Goal: Task Accomplishment & Management: Use online tool/utility

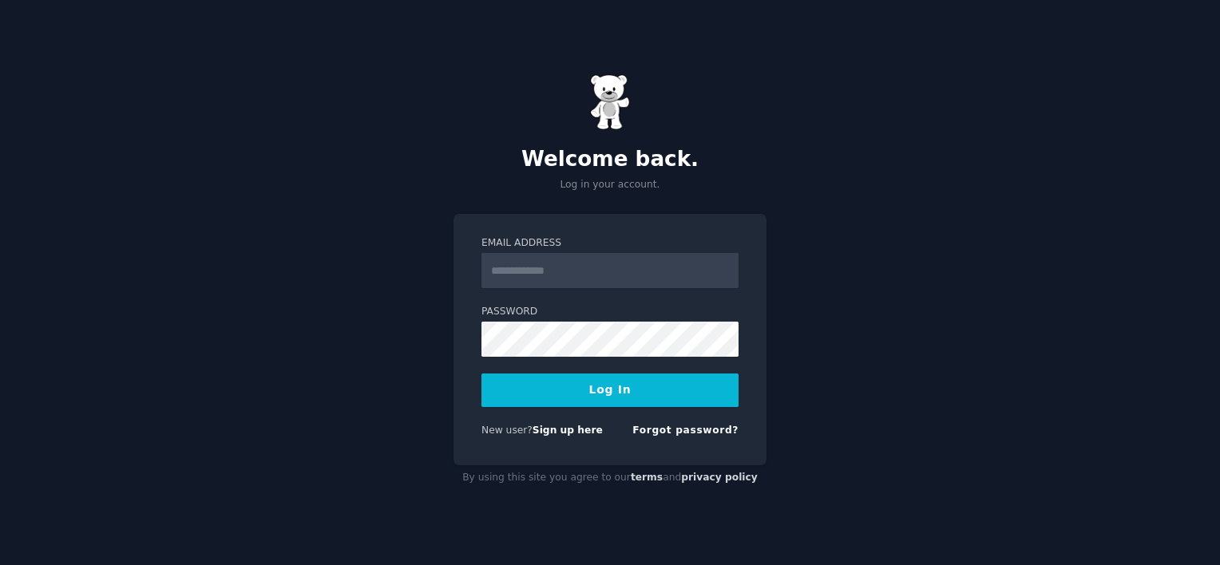
click at [598, 275] on input "Email Address" at bounding box center [609, 270] width 257 height 35
type input "**********"
click at [608, 394] on button "Log In" at bounding box center [609, 391] width 257 height 34
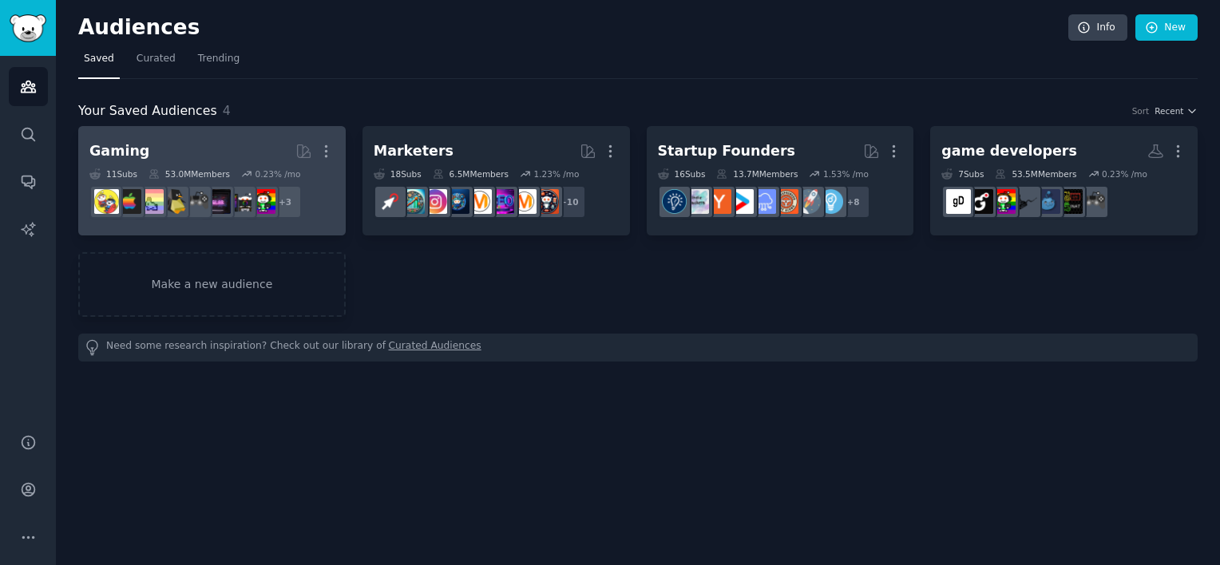
click at [236, 153] on h2 "Gaming More" at bounding box center [211, 151] width 245 height 28
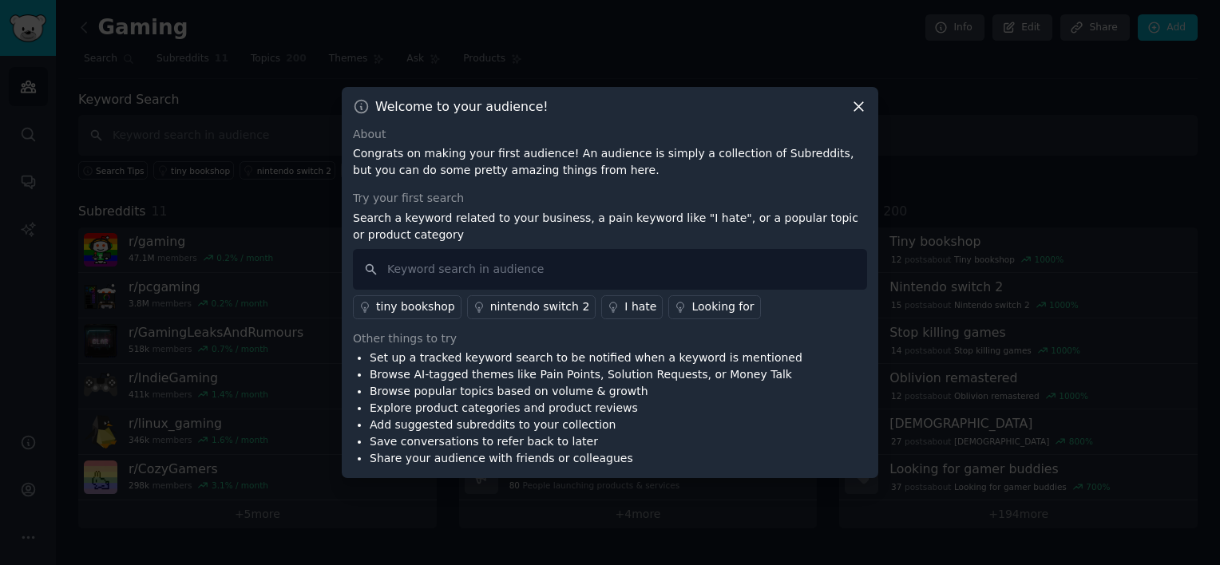
click at [863, 106] on icon at bounding box center [858, 106] width 17 height 17
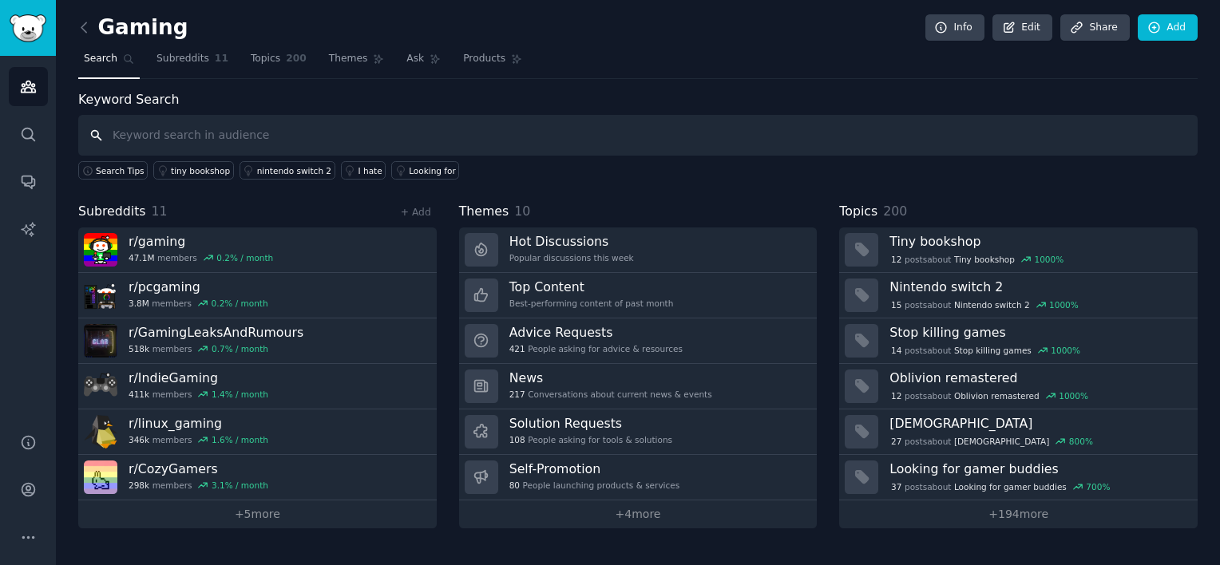
click at [187, 120] on input "text" at bounding box center [637, 135] width 1119 height 41
type input "f"
type input "translate"
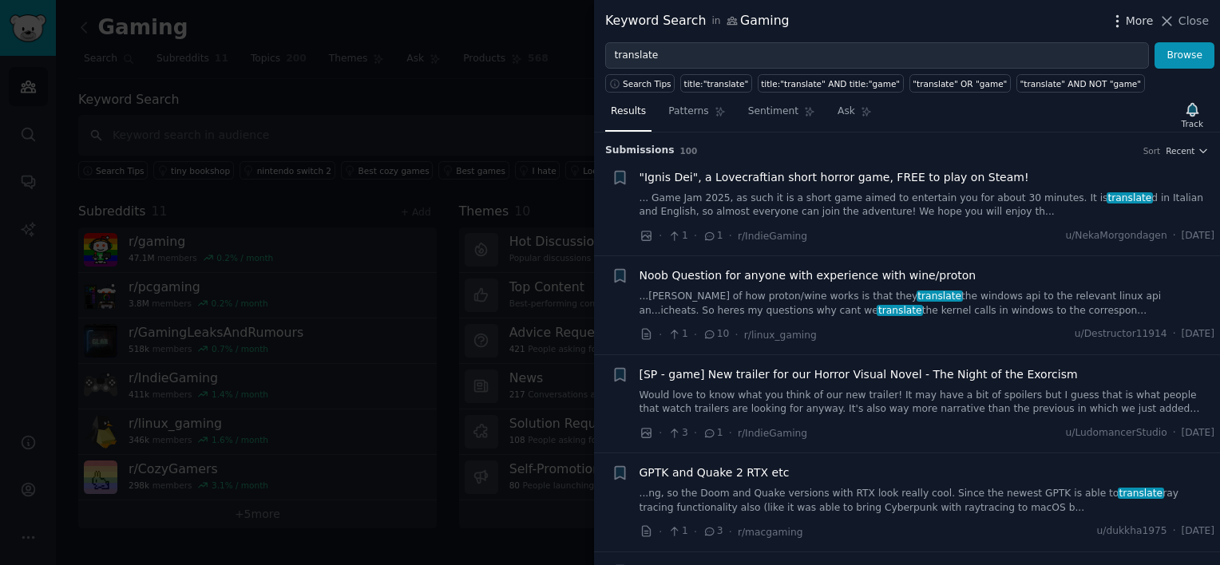
click at [1140, 22] on span "More" at bounding box center [1140, 21] width 28 height 17
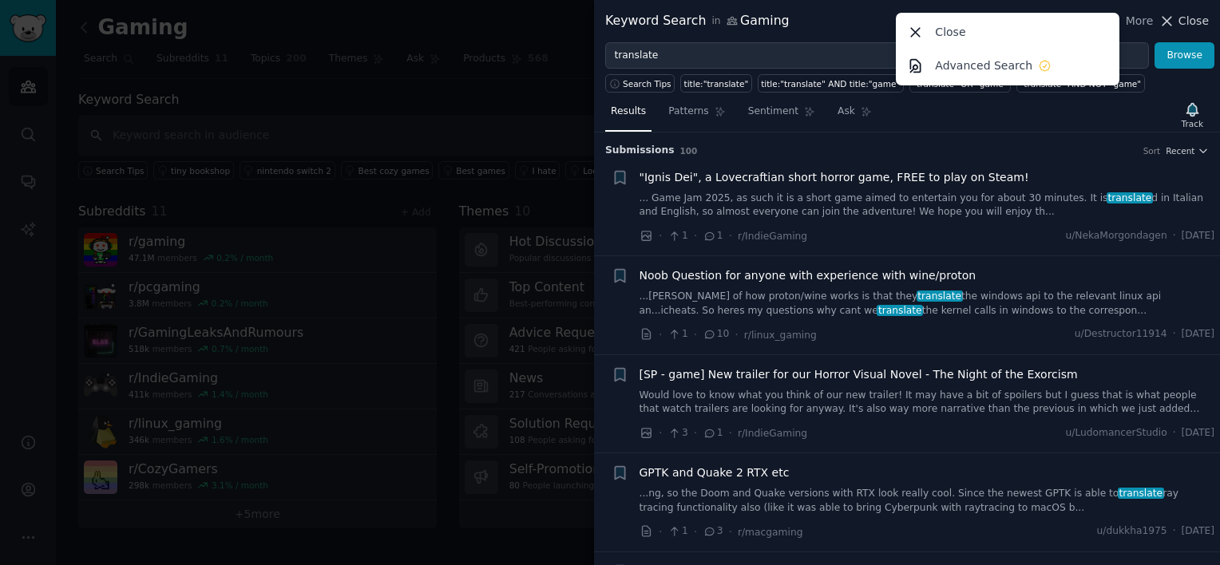
click at [1175, 18] on icon at bounding box center [1166, 21] width 17 height 17
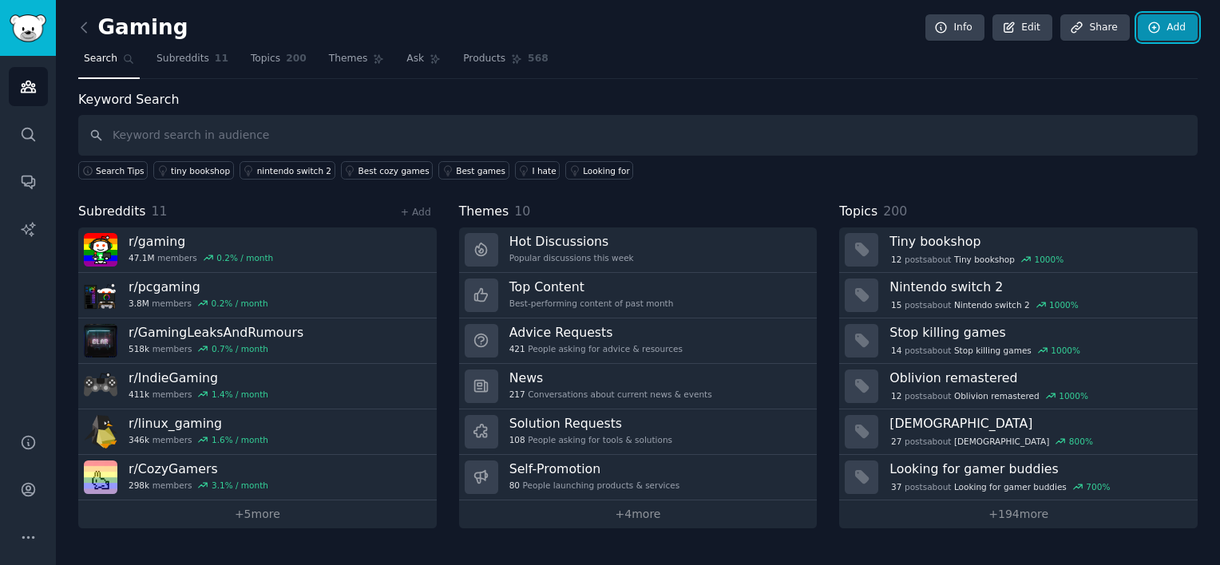
click at [1175, 18] on link "Add" at bounding box center [1168, 27] width 60 height 27
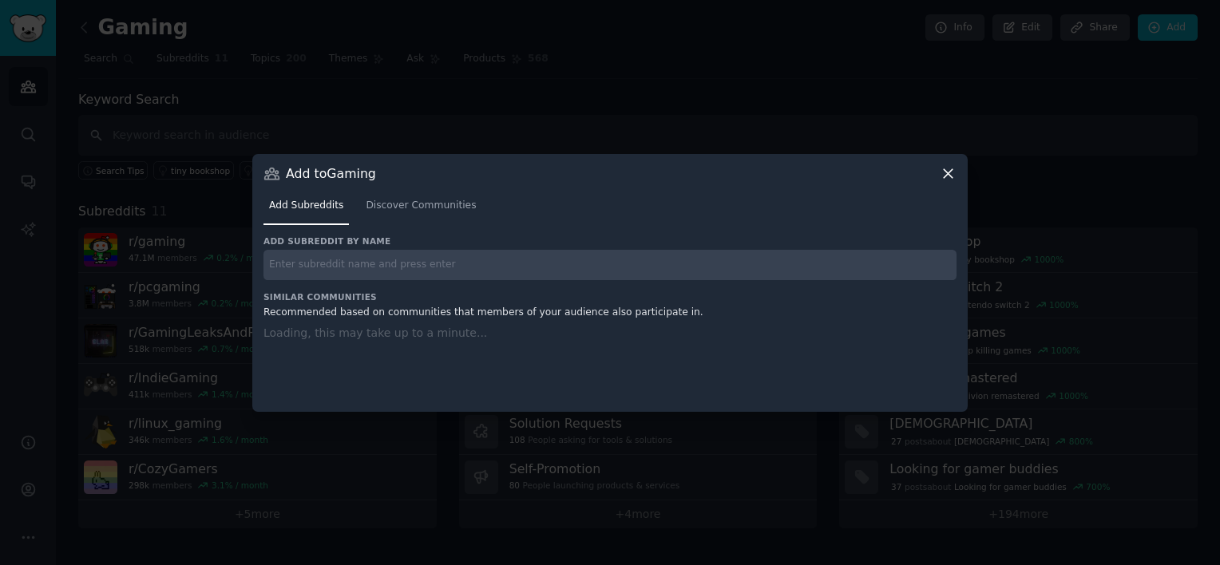
click at [716, 160] on div "Add to Gaming Add Subreddits Discover Communities Add subreddit by name Similar…" at bounding box center [609, 283] width 715 height 258
click at [947, 172] on icon at bounding box center [948, 173] width 17 height 17
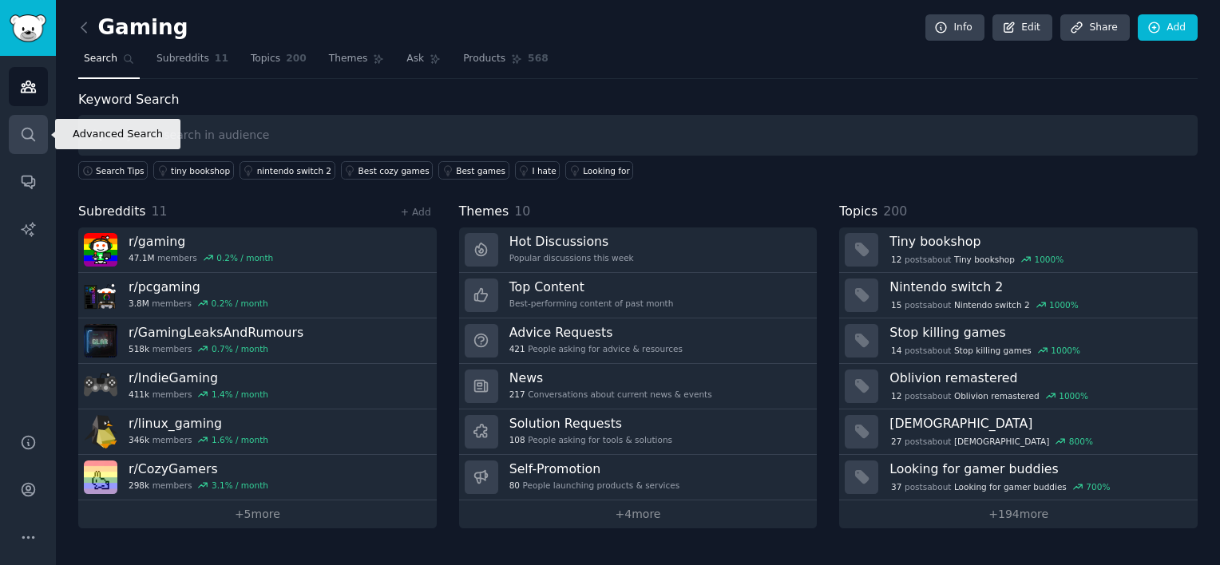
click at [32, 130] on icon "Sidebar" at bounding box center [28, 134] width 17 height 17
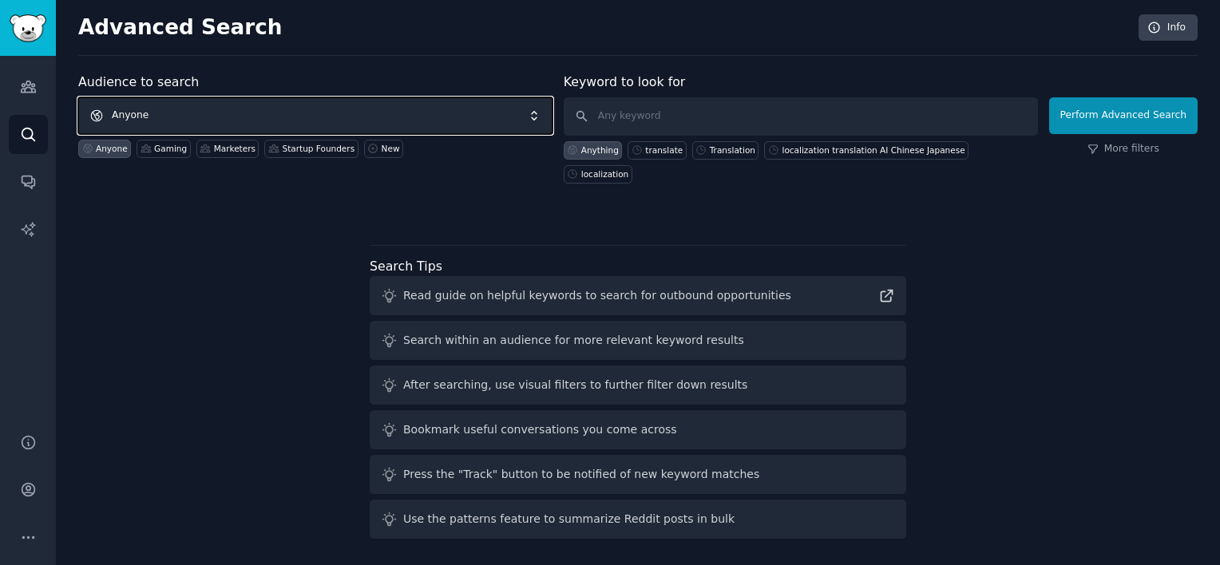
click at [416, 116] on span "Anyone" at bounding box center [315, 115] width 474 height 37
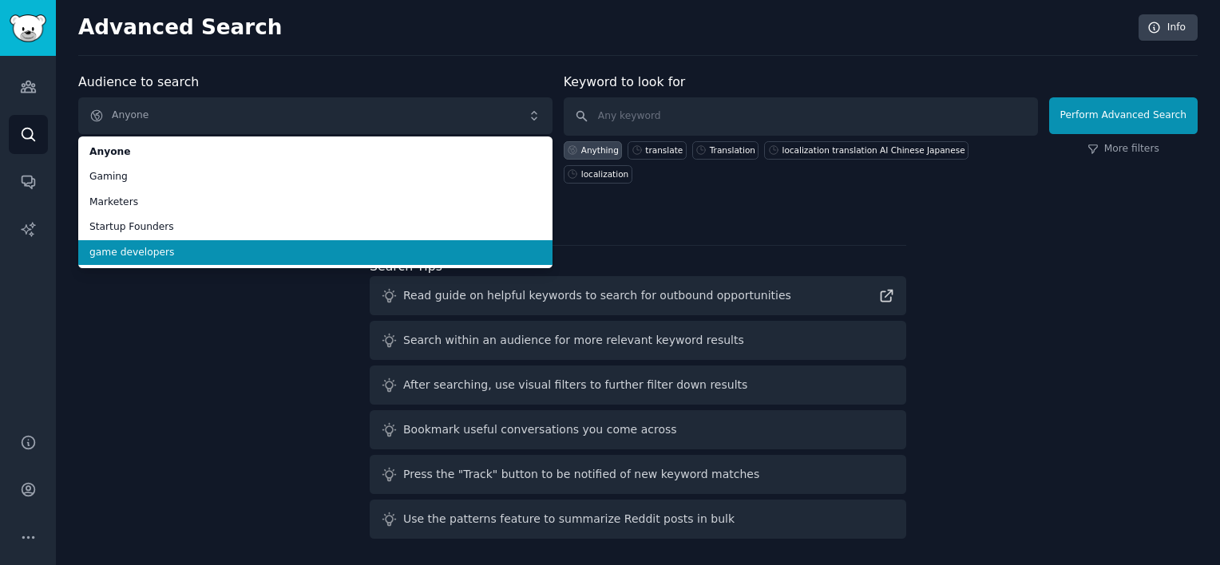
click at [256, 247] on span "game developers" at bounding box center [315, 253] width 452 height 14
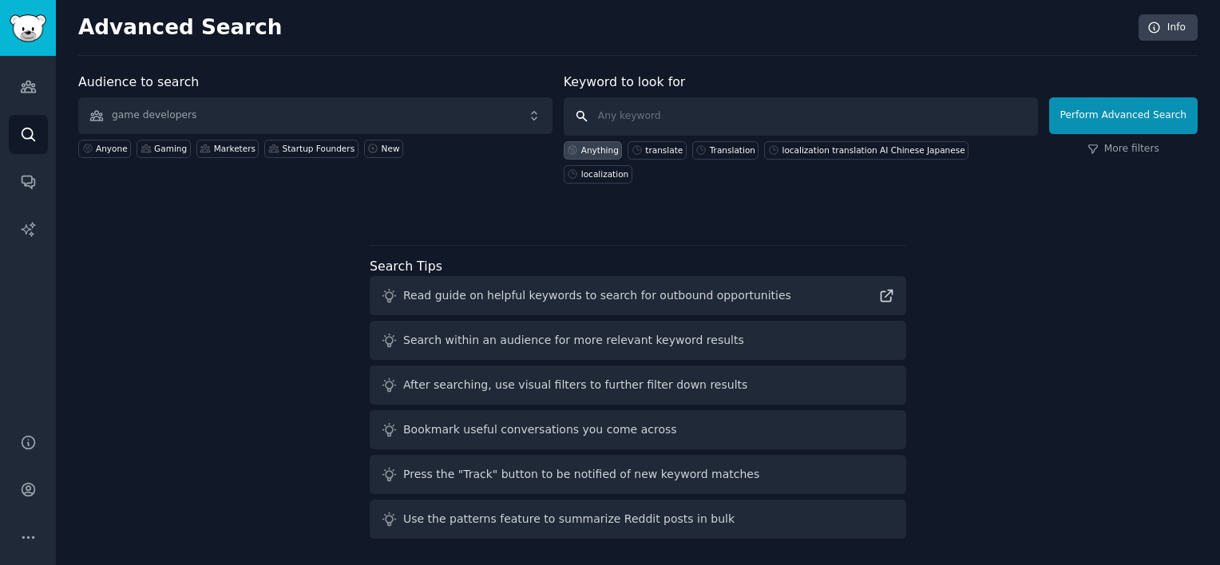
click at [671, 112] on input "text" at bounding box center [801, 116] width 474 height 38
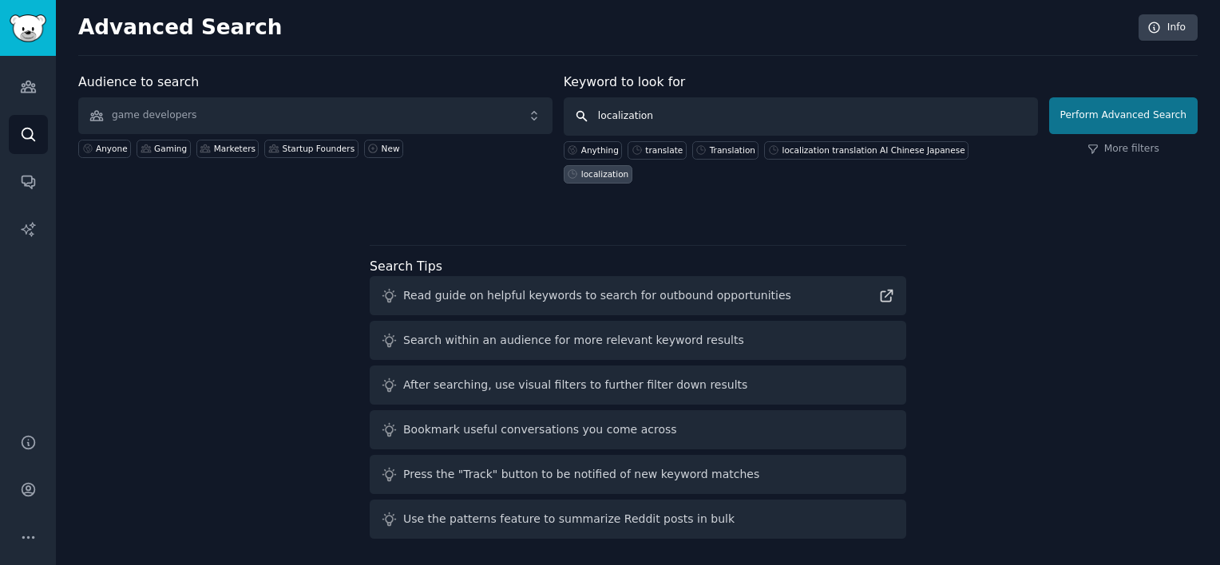
type input "localization"
click at [1140, 113] on button "Perform Advanced Search" at bounding box center [1123, 115] width 148 height 37
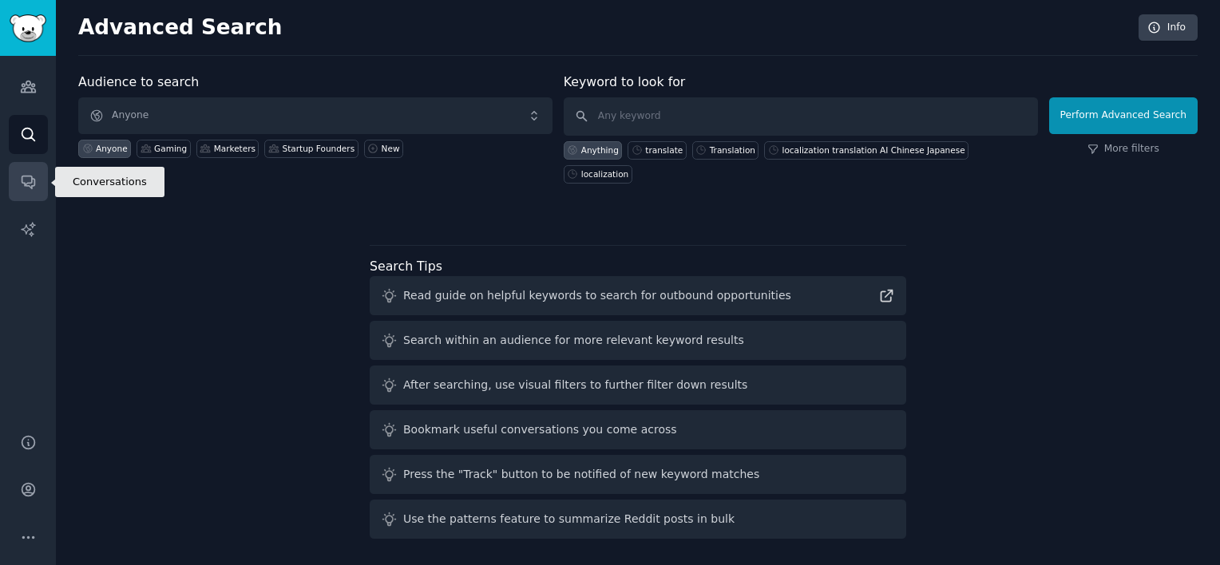
click at [30, 176] on icon "Sidebar" at bounding box center [28, 181] width 17 height 17
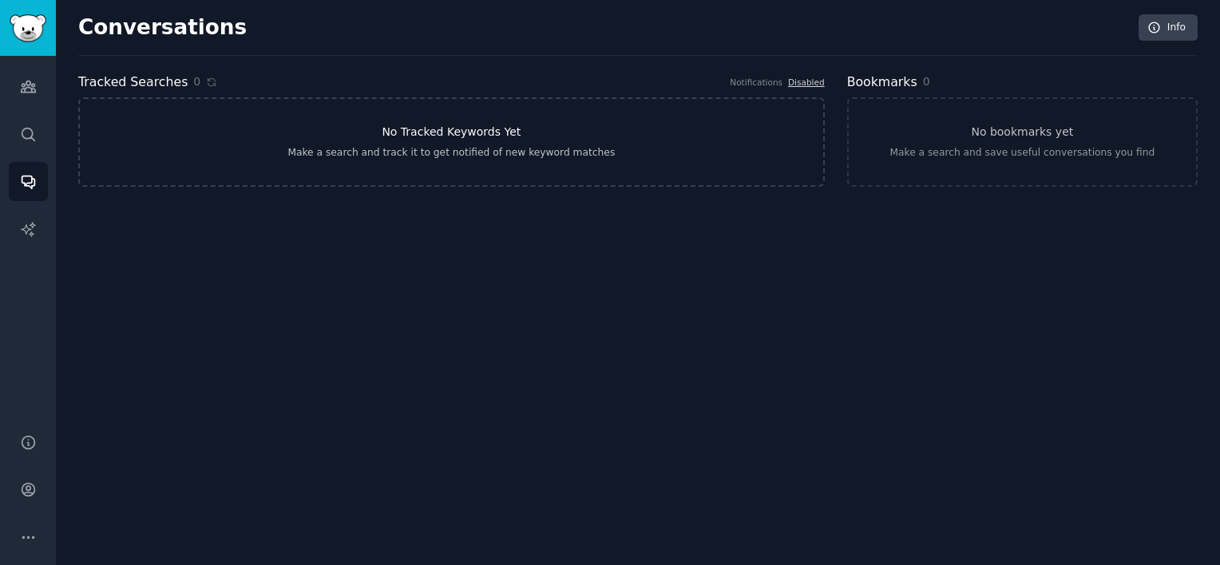
click at [281, 144] on link "No Tracked Keywords Yet Make a search and track it to get notified of new keywo…" at bounding box center [451, 141] width 746 height 89
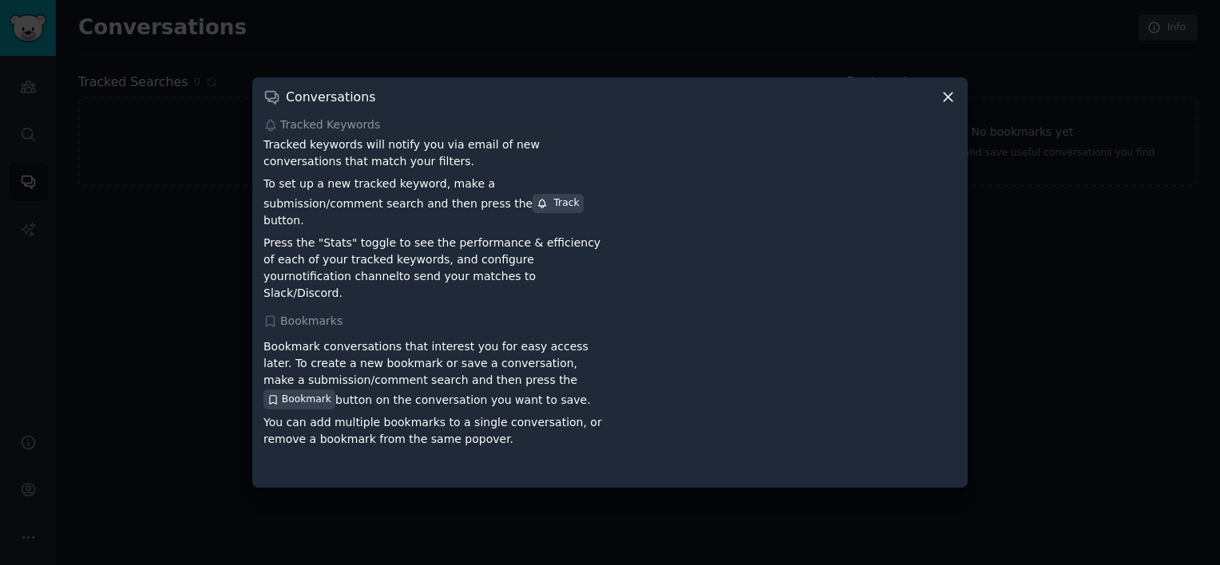
click at [952, 105] on icon at bounding box center [948, 97] width 17 height 17
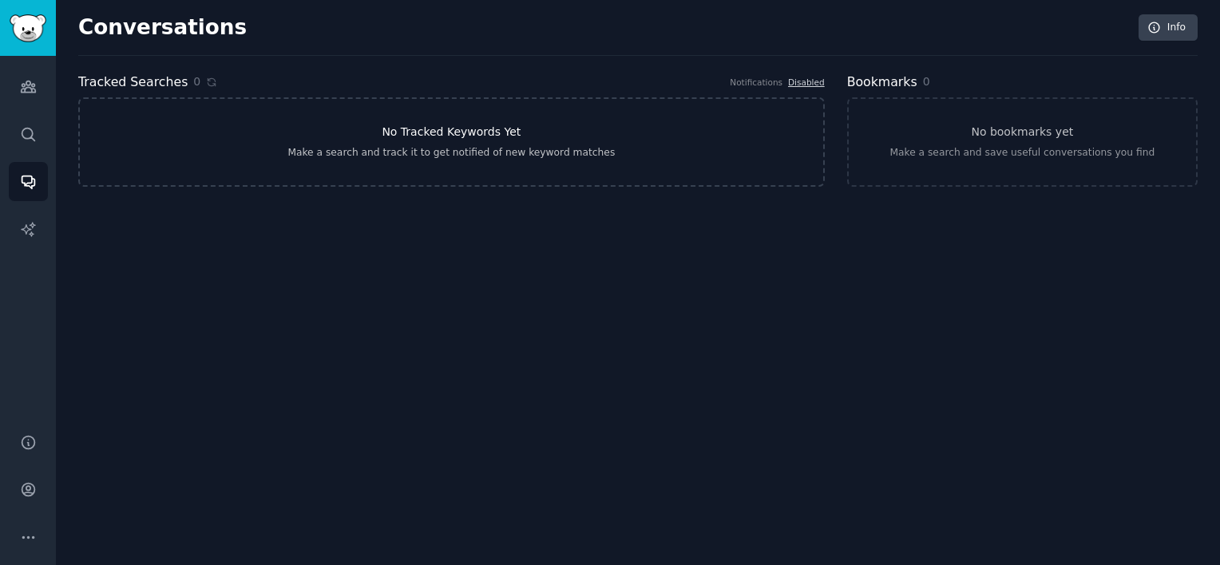
click at [398, 176] on link "No Tracked Keywords Yet Make a search and track it to get notified of new keywo…" at bounding box center [451, 141] width 746 height 89
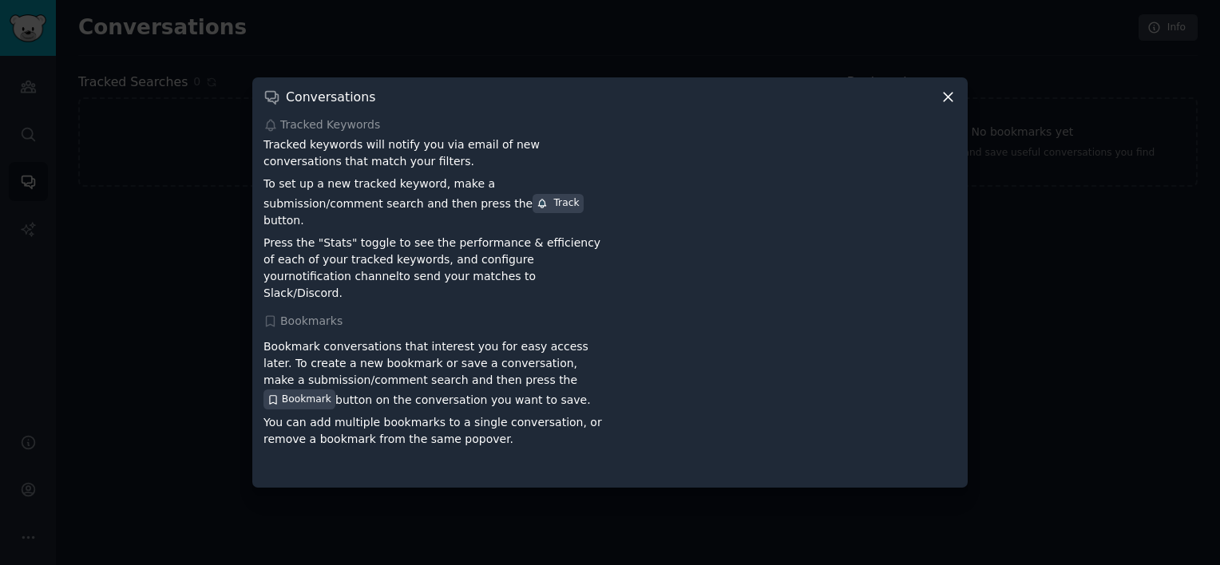
click at [953, 105] on icon at bounding box center [948, 97] width 17 height 17
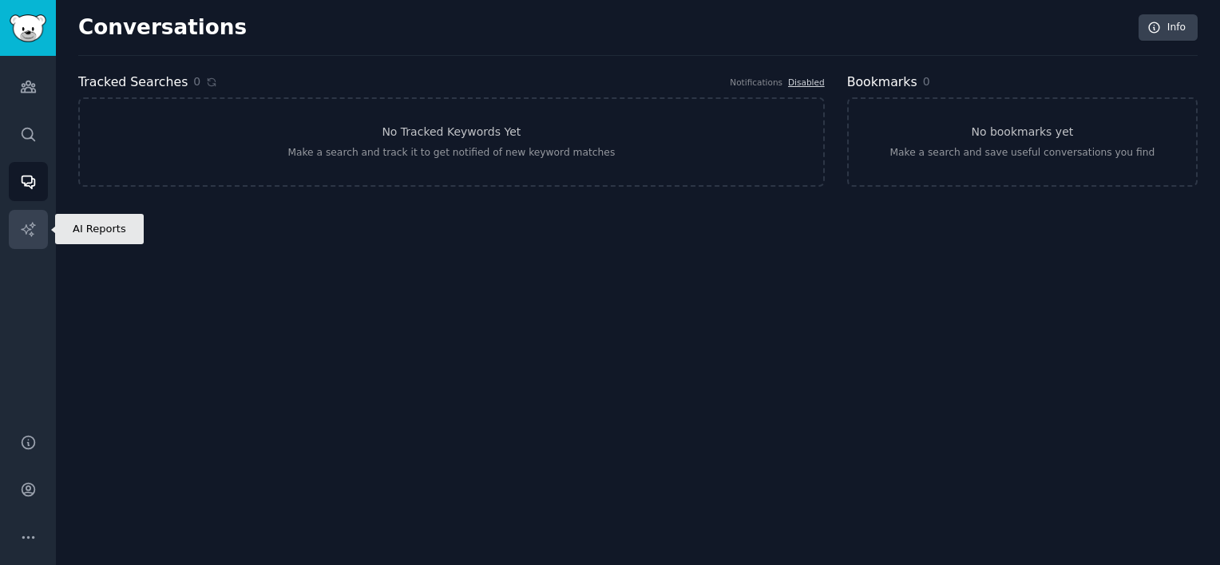
click at [13, 221] on link "AI Reports" at bounding box center [28, 229] width 39 height 39
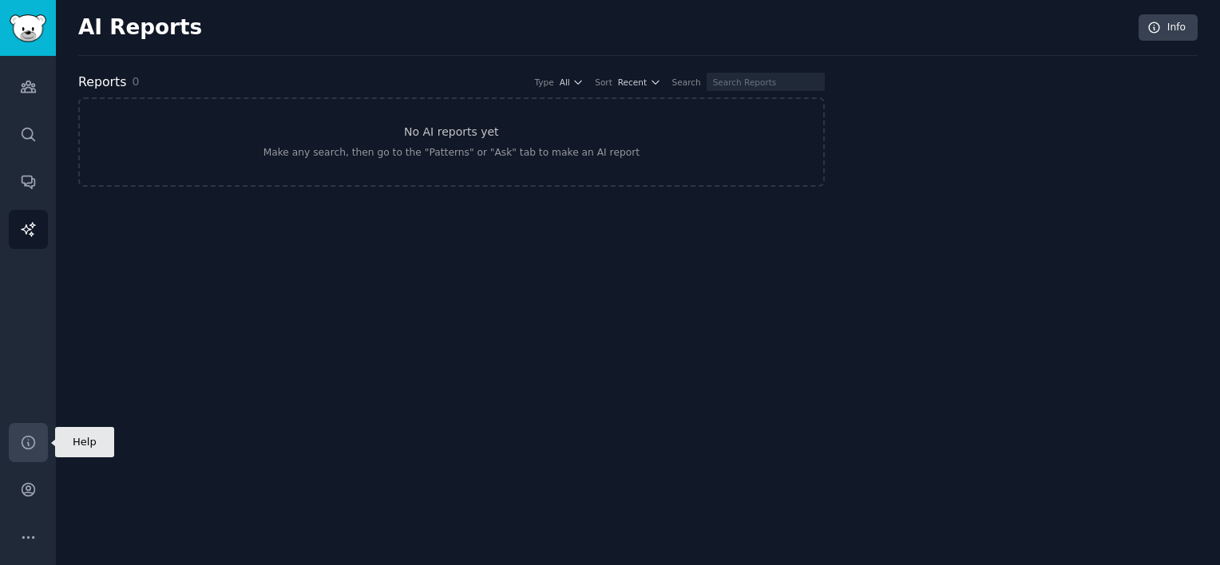
click at [29, 450] on link "Help" at bounding box center [28, 442] width 39 height 39
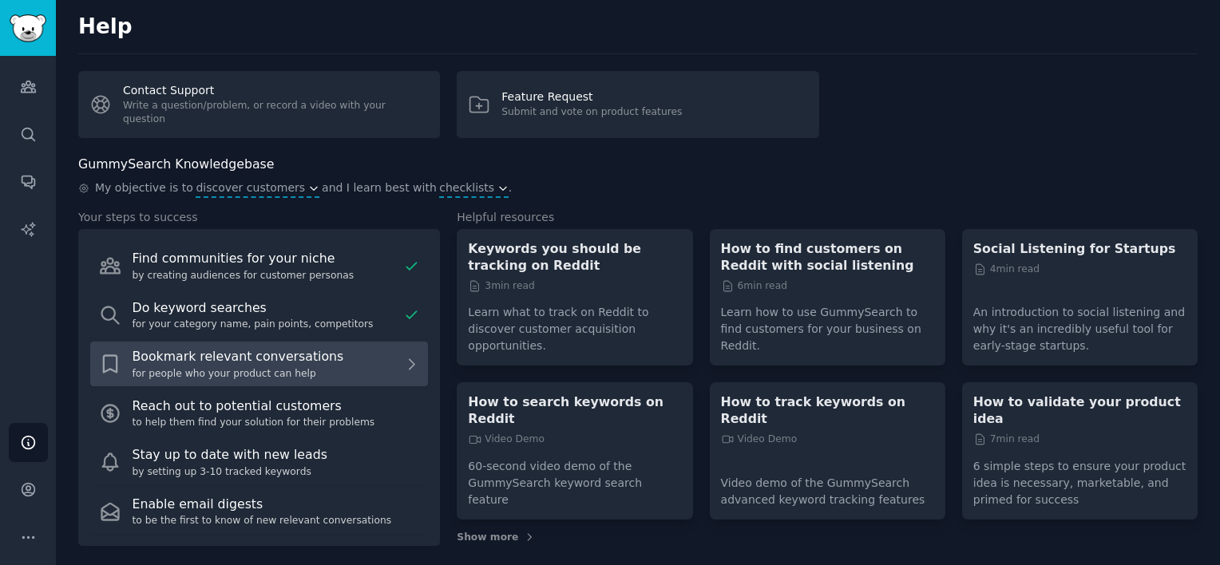
click at [329, 367] on div "for people who your product can help" at bounding box center [265, 374] width 265 height 14
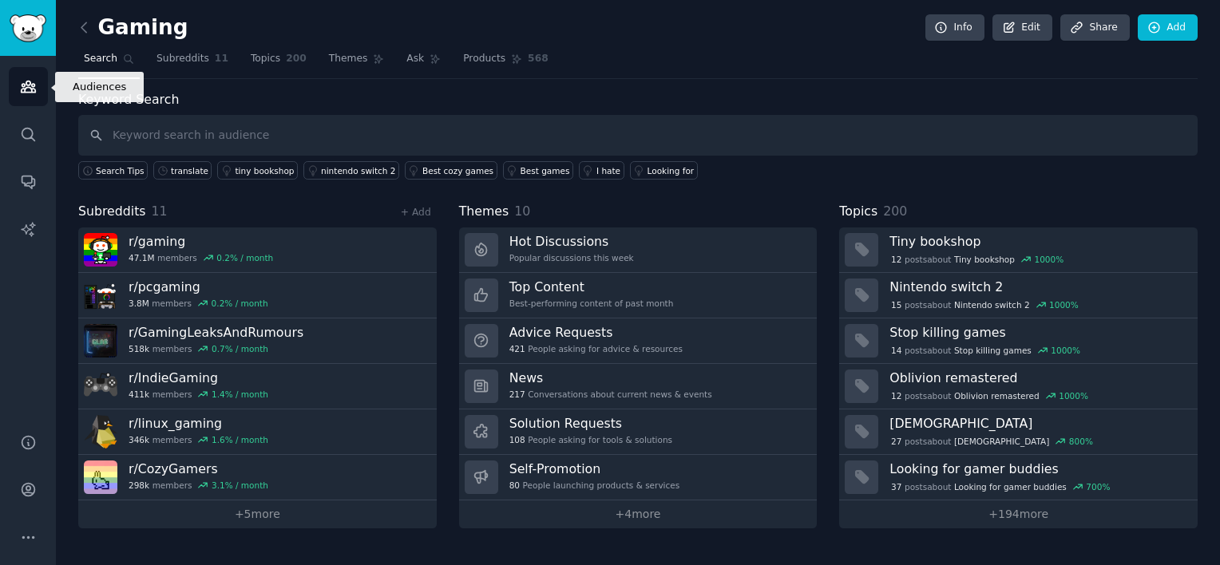
click at [26, 79] on icon "Sidebar" at bounding box center [28, 86] width 17 height 17
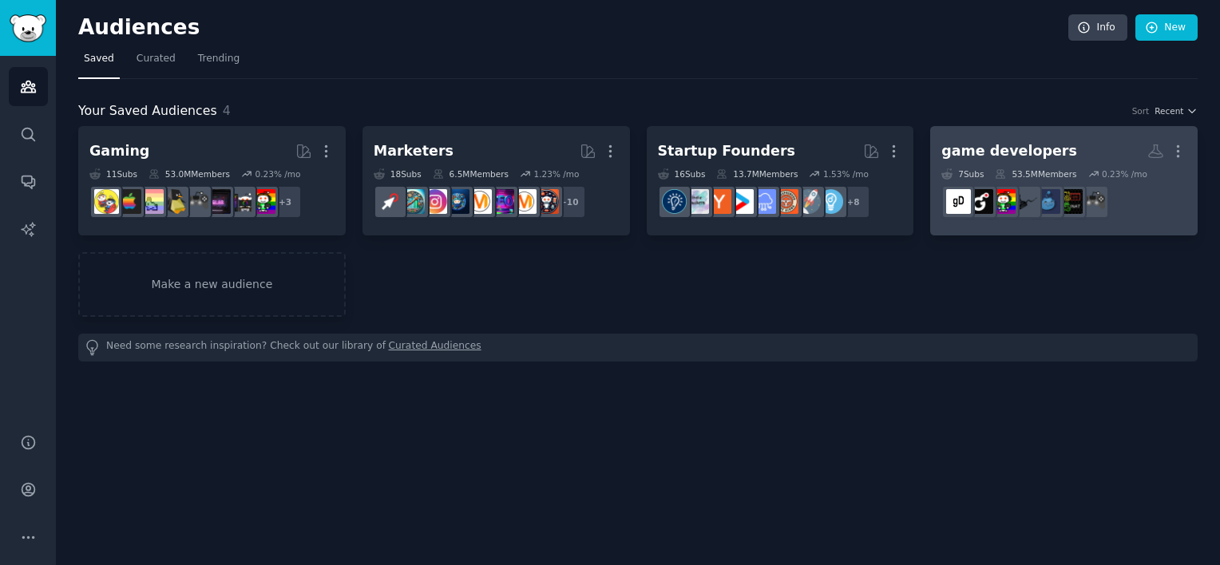
click at [989, 144] on div "game developers" at bounding box center [1009, 151] width 136 height 20
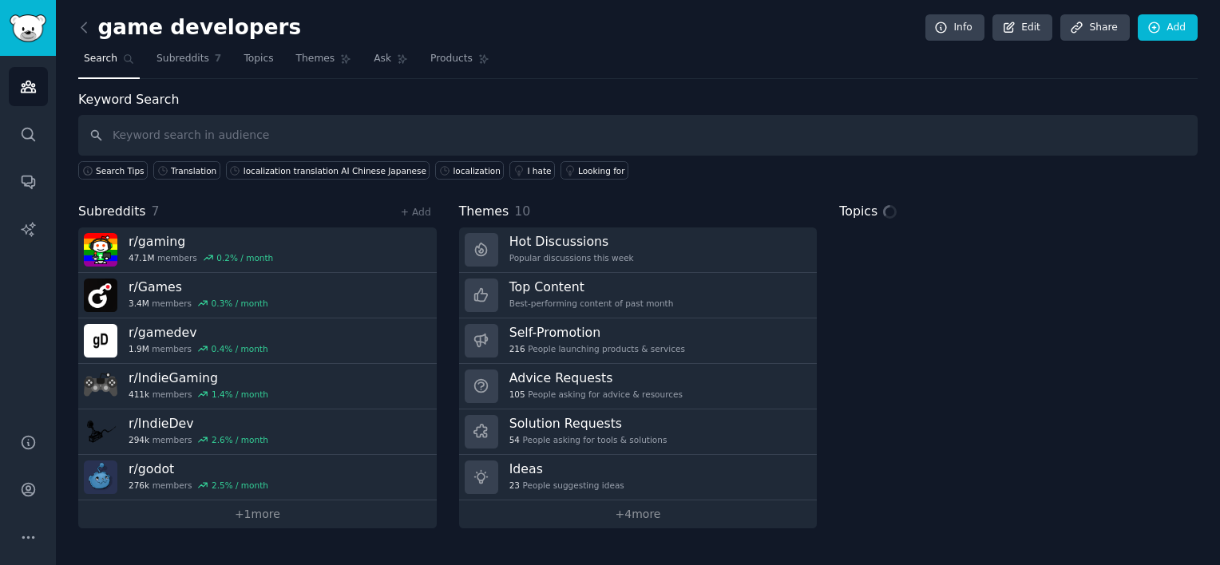
click at [236, 137] on input "text" at bounding box center [637, 135] width 1119 height 41
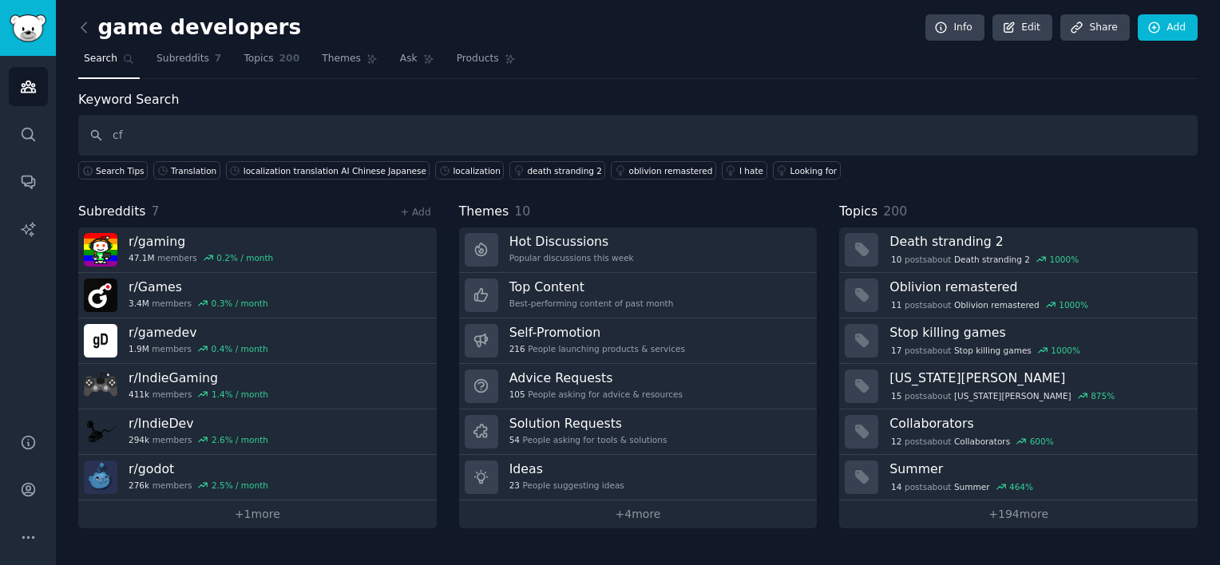
type input "c"
type input "localization"
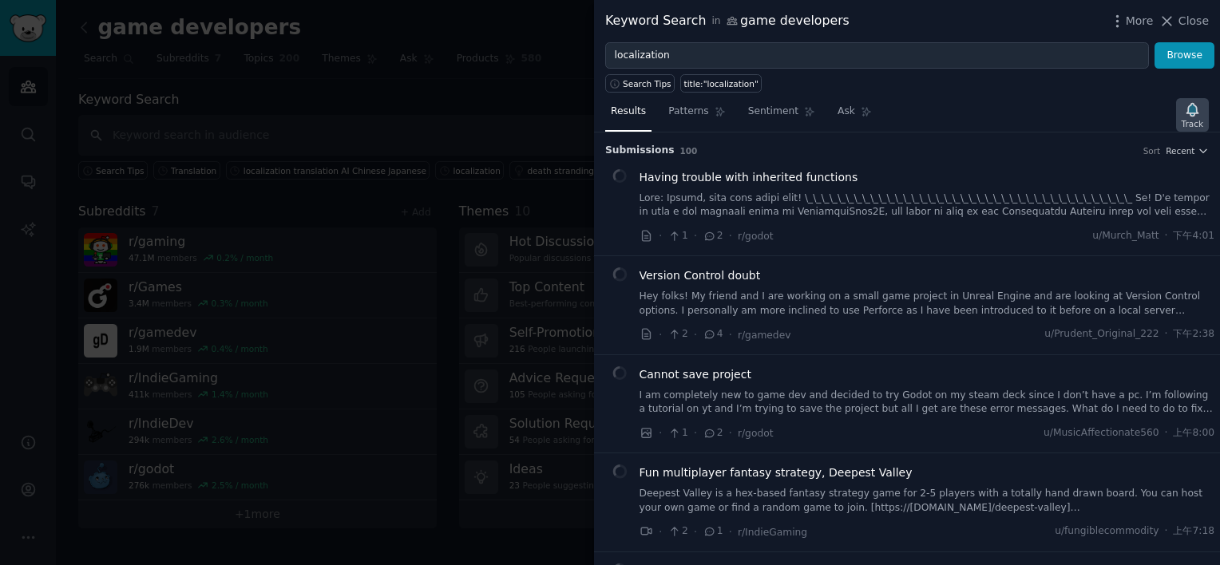
click at [1189, 106] on icon "button" at bounding box center [1191, 109] width 11 height 13
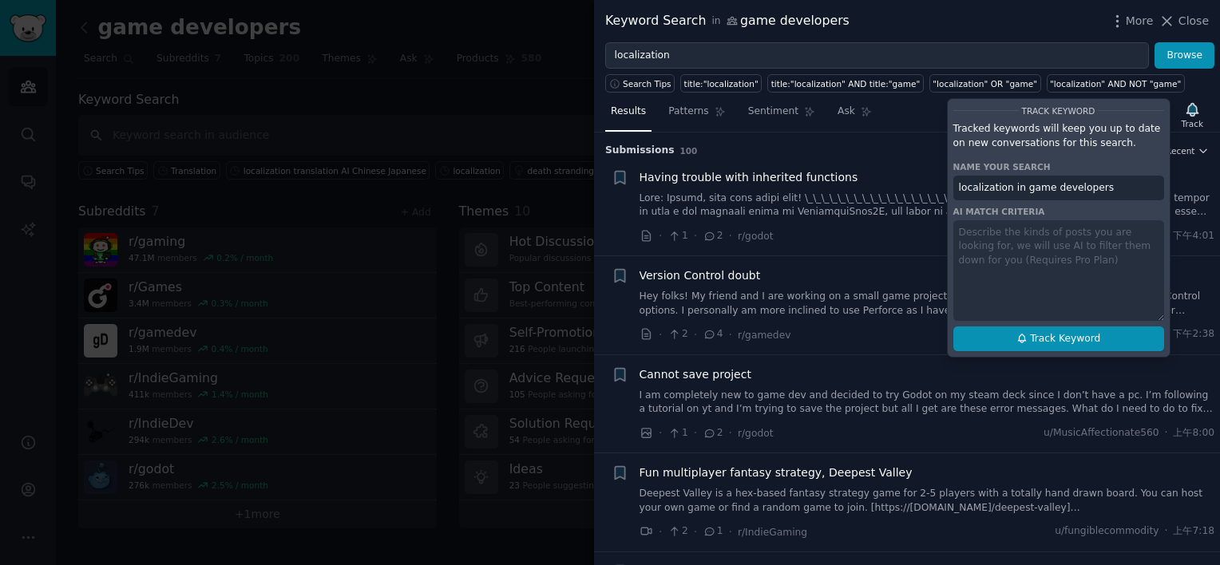
click at [1079, 345] on button "Track Keyword" at bounding box center [1058, 340] width 211 height 26
type input "localization in game developers"
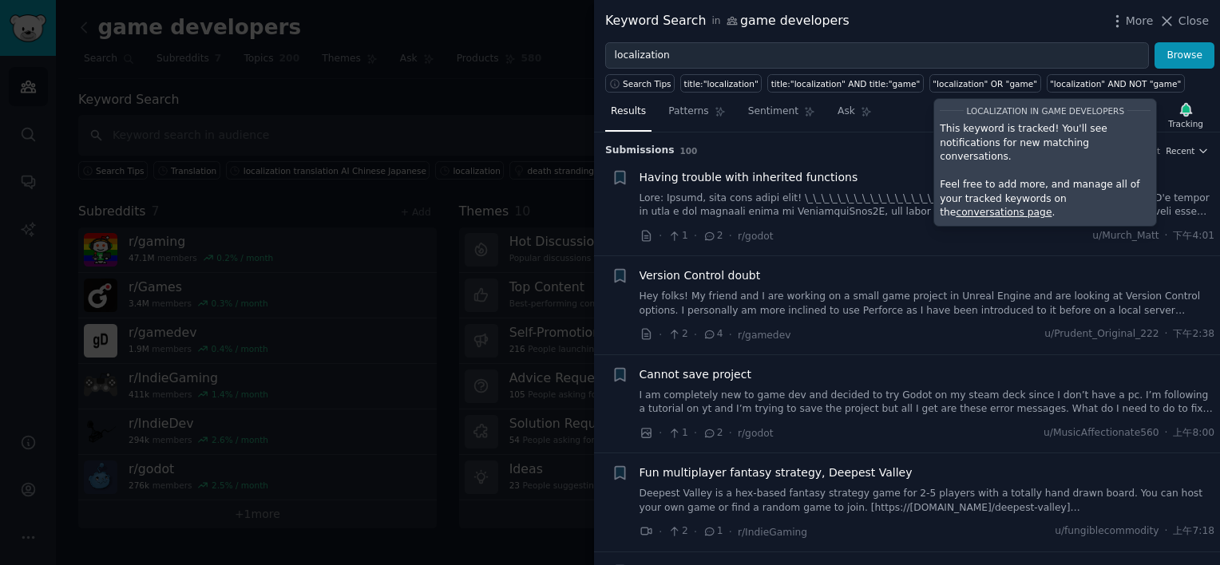
click at [916, 112] on div "Results Patterns Sentiment Ask Tracking localization in game developers This ke…" at bounding box center [907, 115] width 626 height 34
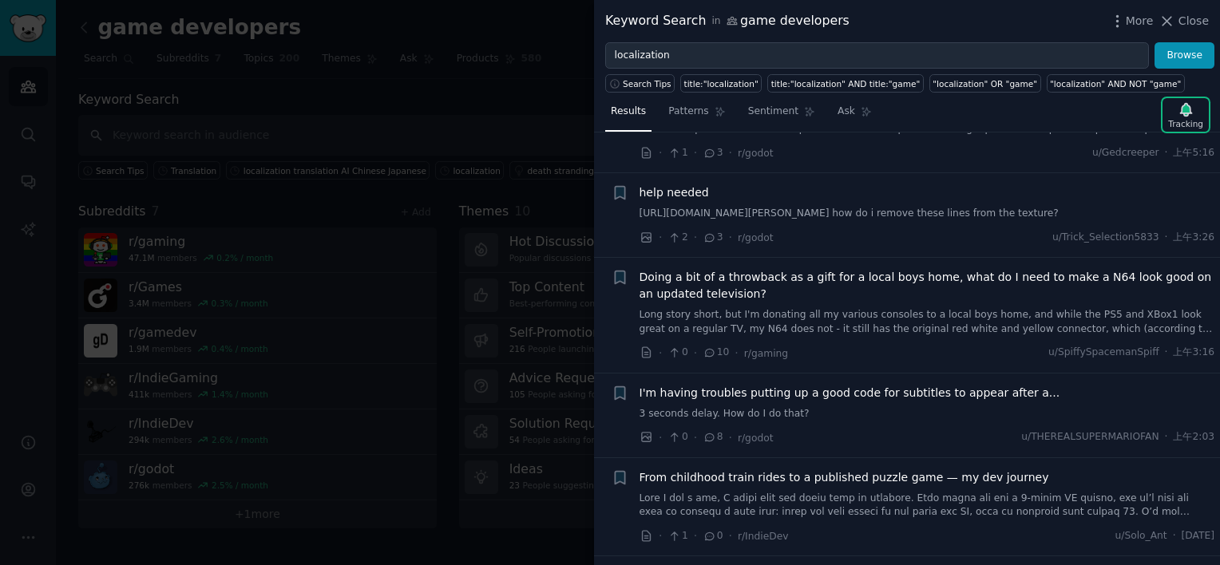
scroll to position [479, 0]
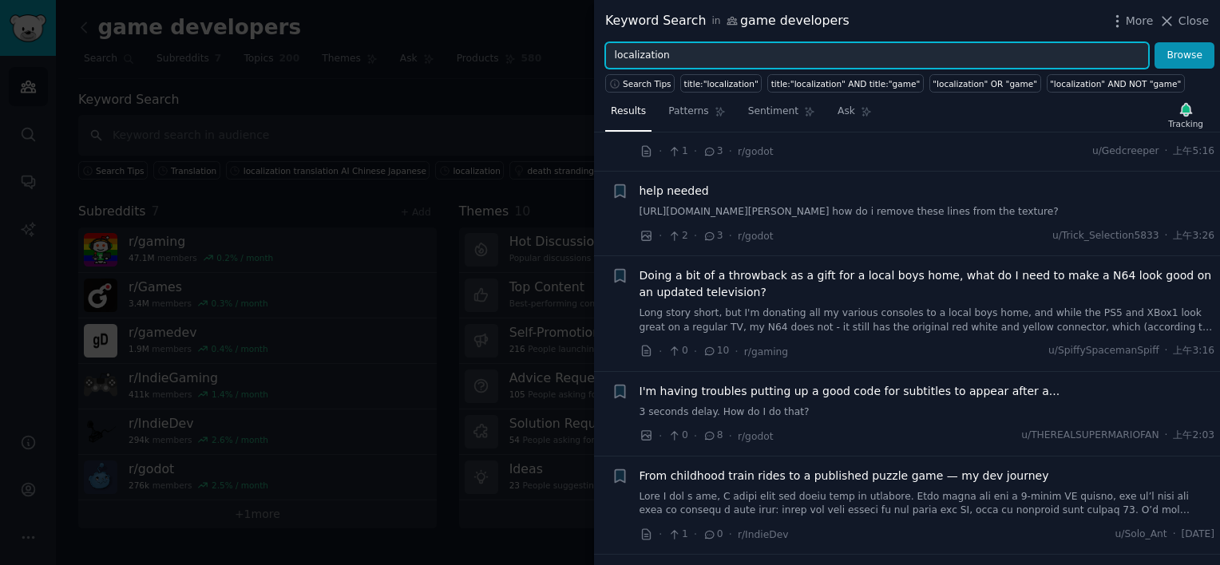
drag, startPoint x: 699, startPoint y: 58, endPoint x: 383, endPoint y: 38, distance: 316.8
click at [399, 38] on div "Keyword Search in game developers More Close localization Browse Search Tips ti…" at bounding box center [610, 282] width 1220 height 565
type input "localisation"
click at [1154, 42] on button "Browse" at bounding box center [1184, 55] width 60 height 27
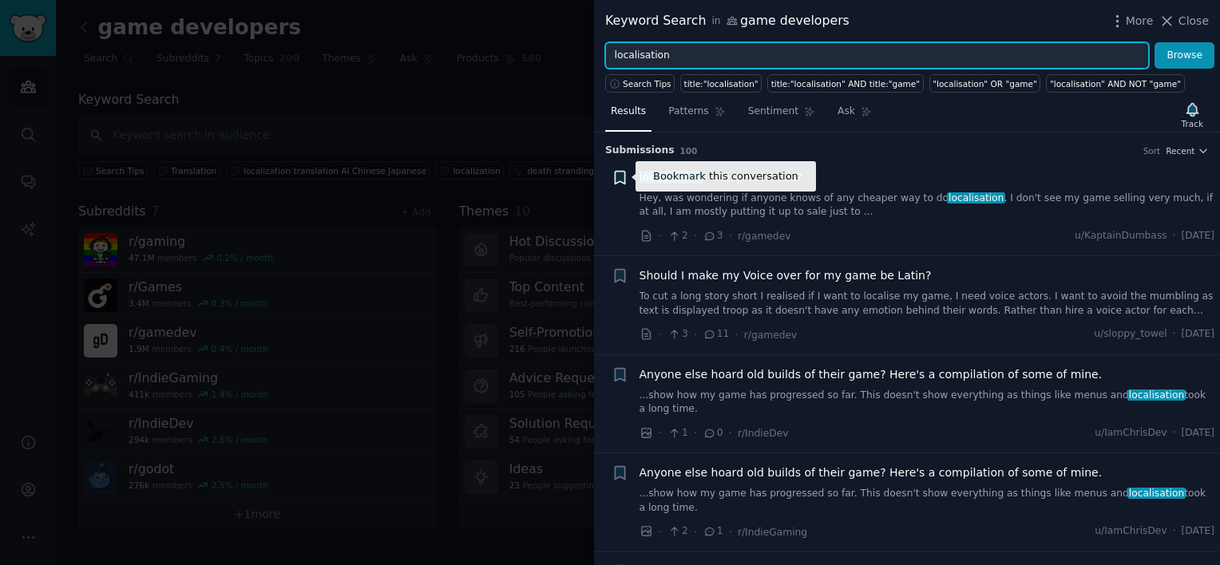
click at [613, 176] on icon "button" at bounding box center [620, 177] width 17 height 17
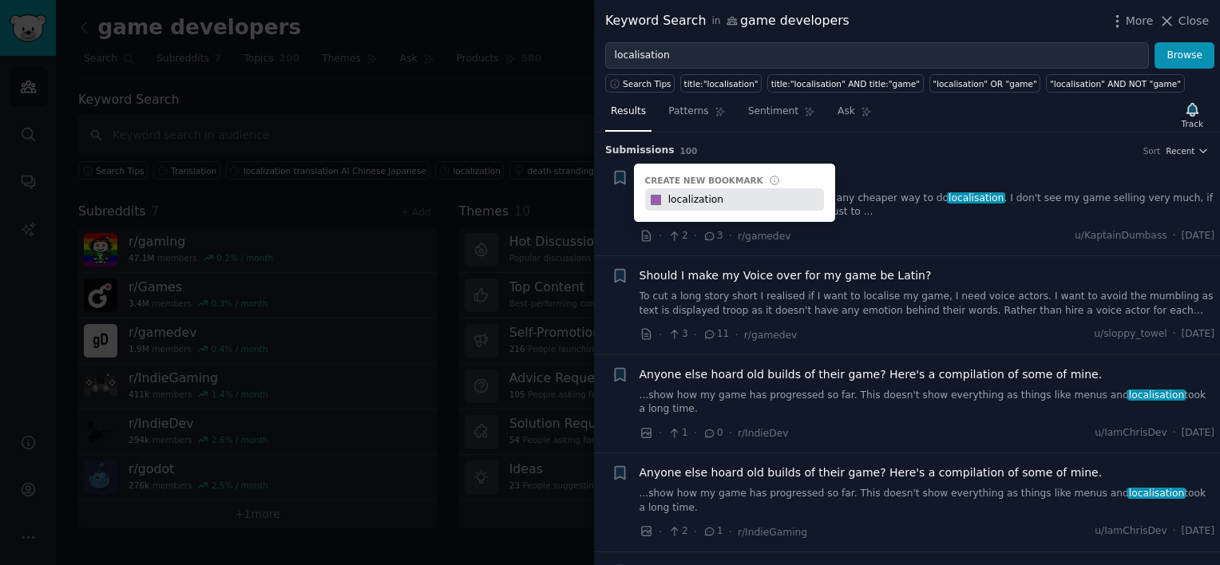
type input "localization"
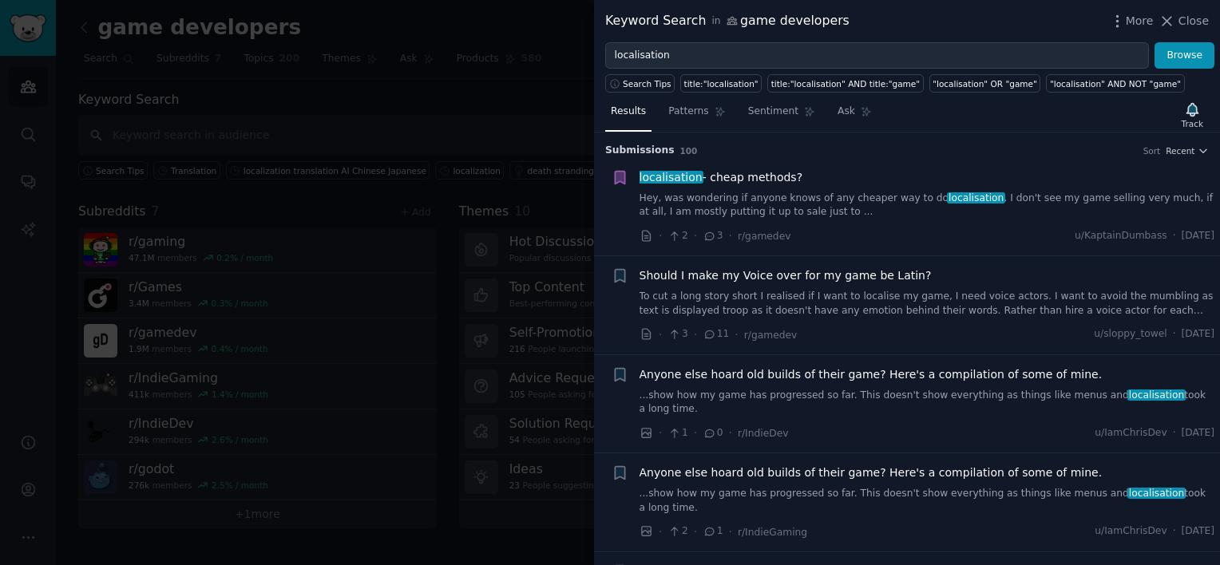
click at [974, 164] on li "Bookmark this conversation localisation - cheap methods? Hey, was wondering if …" at bounding box center [907, 207] width 626 height 98
click at [413, 98] on div at bounding box center [610, 282] width 1220 height 565
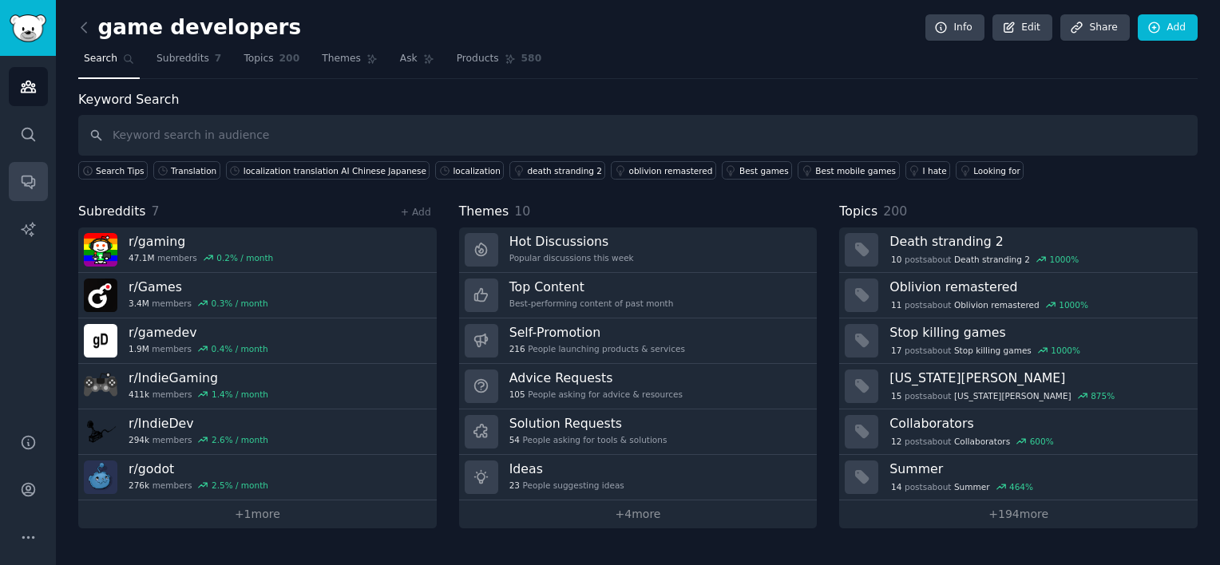
click at [28, 179] on icon "Sidebar" at bounding box center [28, 181] width 17 height 17
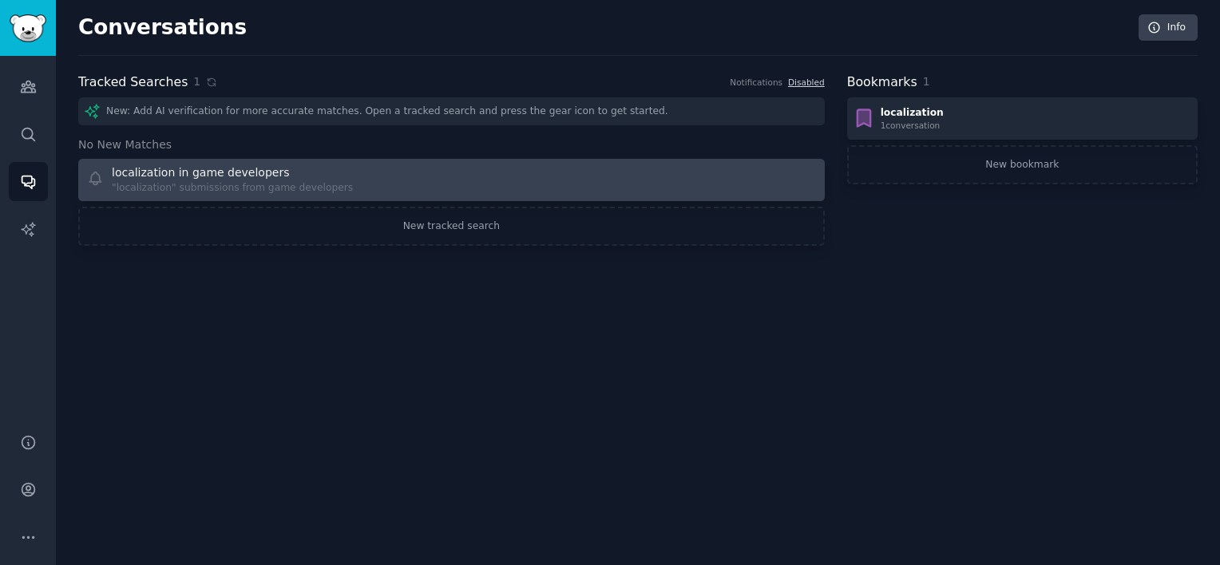
click at [445, 188] on div "localization in game developers "localization" submissions from game developers" at bounding box center [451, 179] width 735 height 31
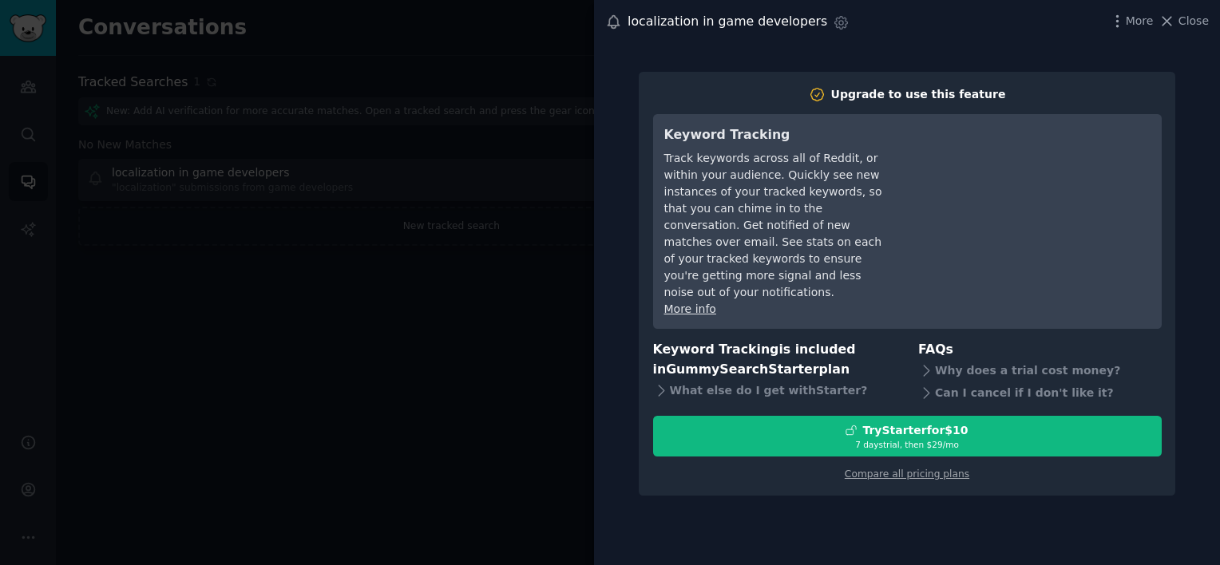
click at [505, 316] on div at bounding box center [610, 282] width 1220 height 565
